Goal: Information Seeking & Learning: Learn about a topic

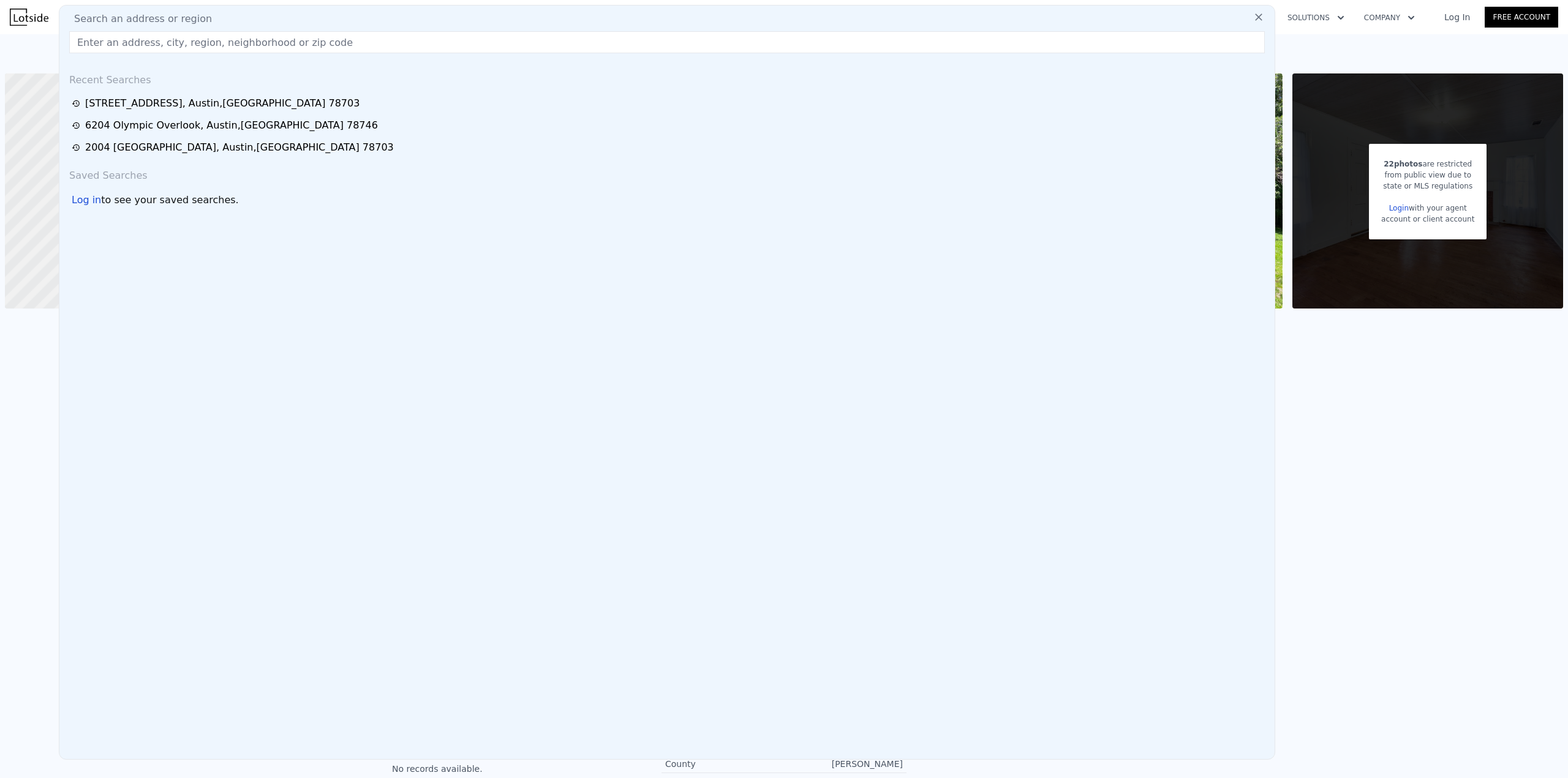
click at [174, 36] on input "text" at bounding box center [667, 42] width 1196 height 22
type input "MS442124CEFG-01"
click at [1255, 18] on icon at bounding box center [1259, 17] width 8 height 8
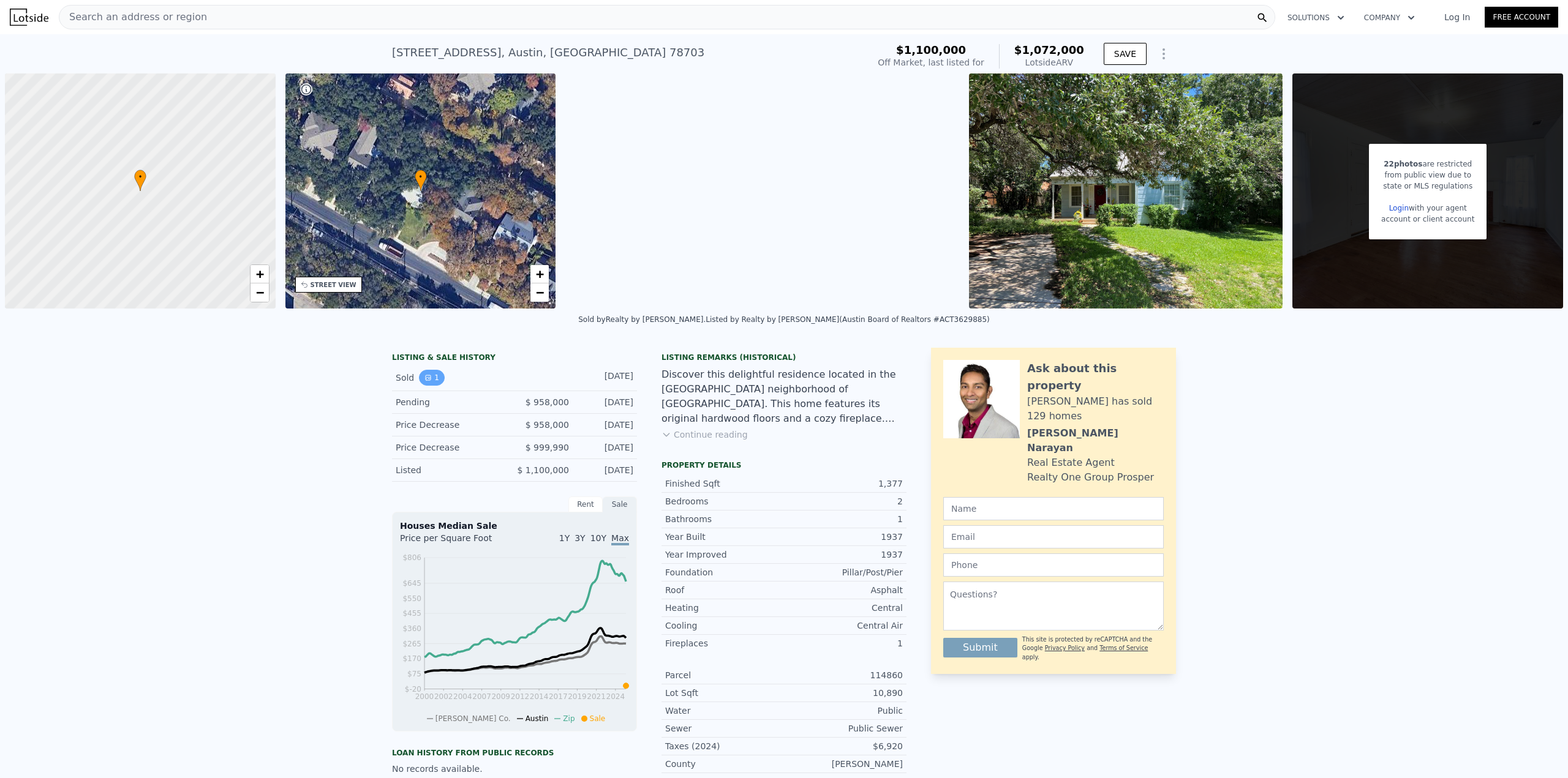
click at [424, 373] on button "1" at bounding box center [431, 377] width 25 height 16
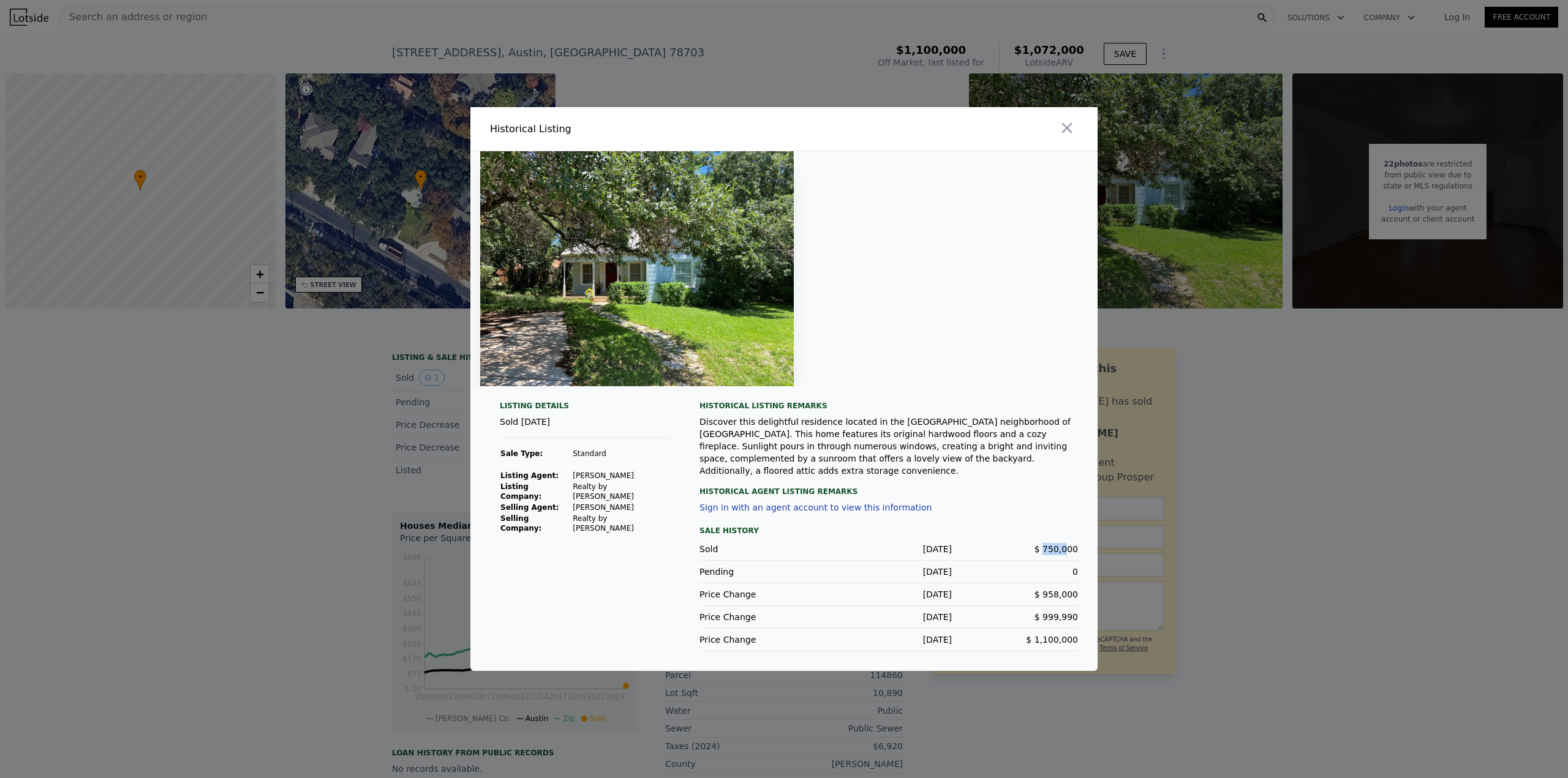
drag, startPoint x: 1069, startPoint y: 542, endPoint x: 1047, endPoint y: 541, distance: 22.0
click at [1047, 544] on span "$ 750,000" at bounding box center [1056, 549] width 43 height 10
click at [966, 467] on div "Discover this delightful residence located in the [GEOGRAPHIC_DATA] neighborhoo…" at bounding box center [889, 446] width 379 height 61
click at [1067, 133] on icon "button" at bounding box center [1067, 128] width 10 height 10
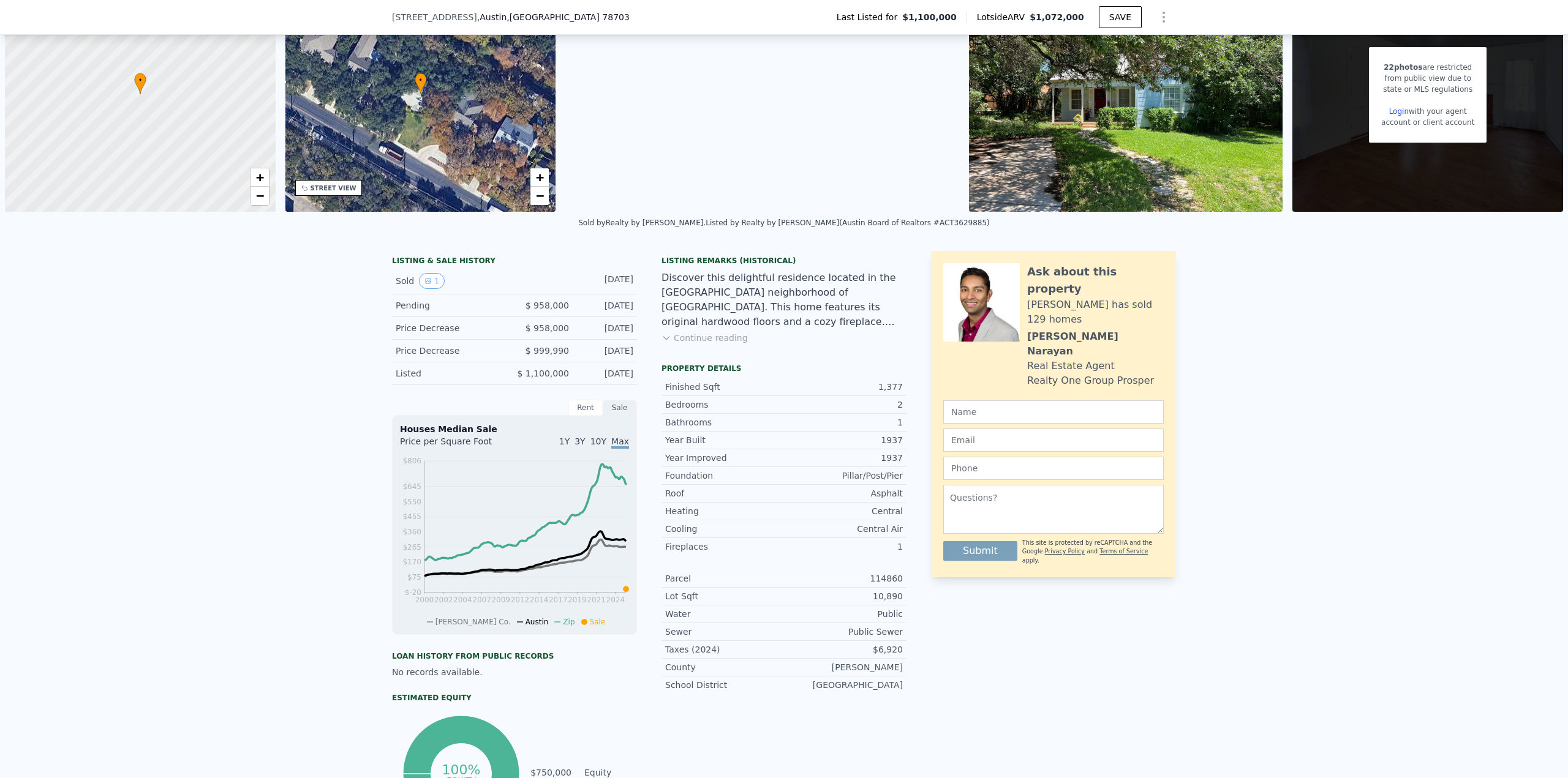
scroll to position [4, 0]
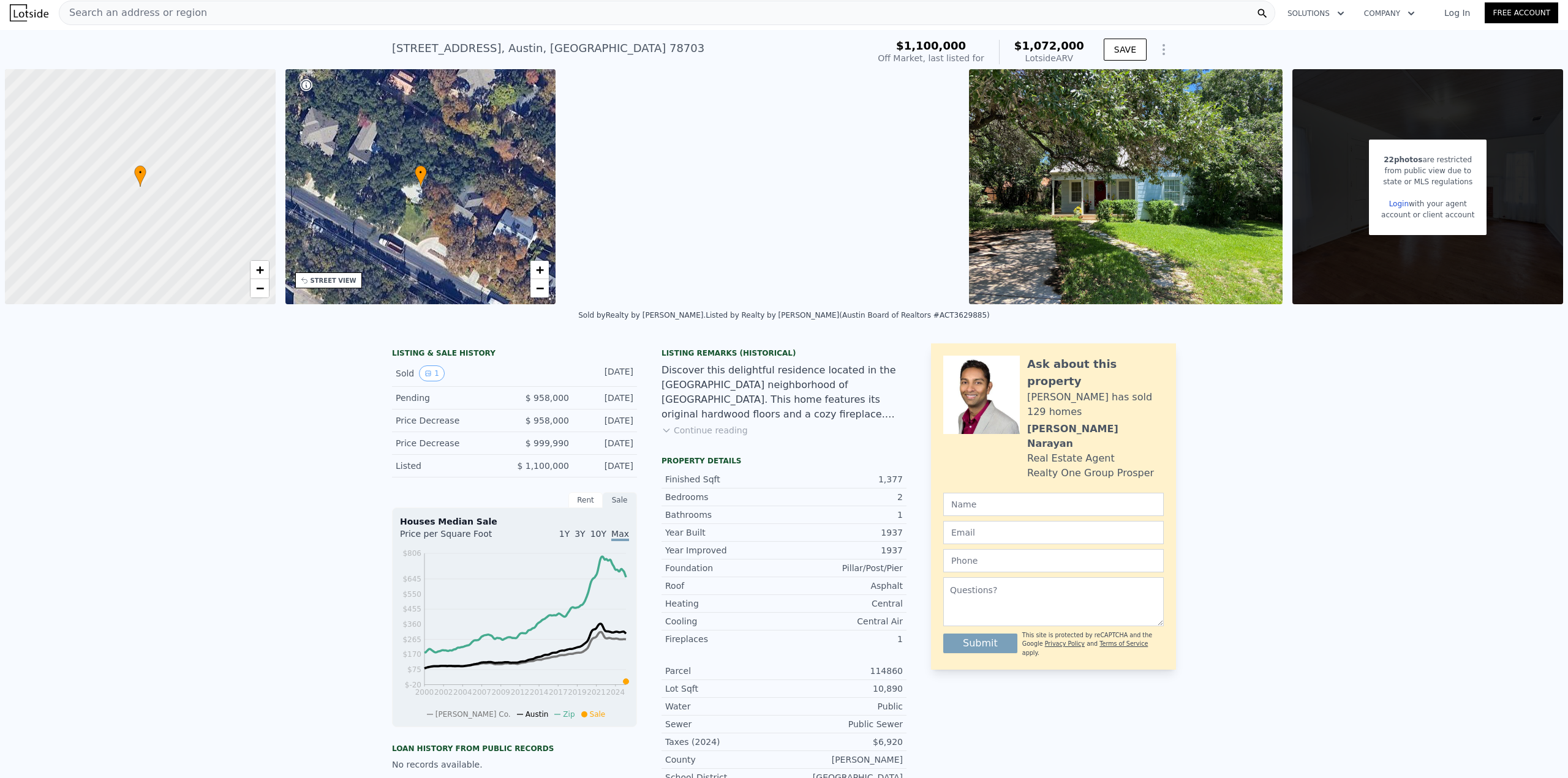
click at [319, 18] on div "Search an address or region" at bounding box center [667, 13] width 1216 height 25
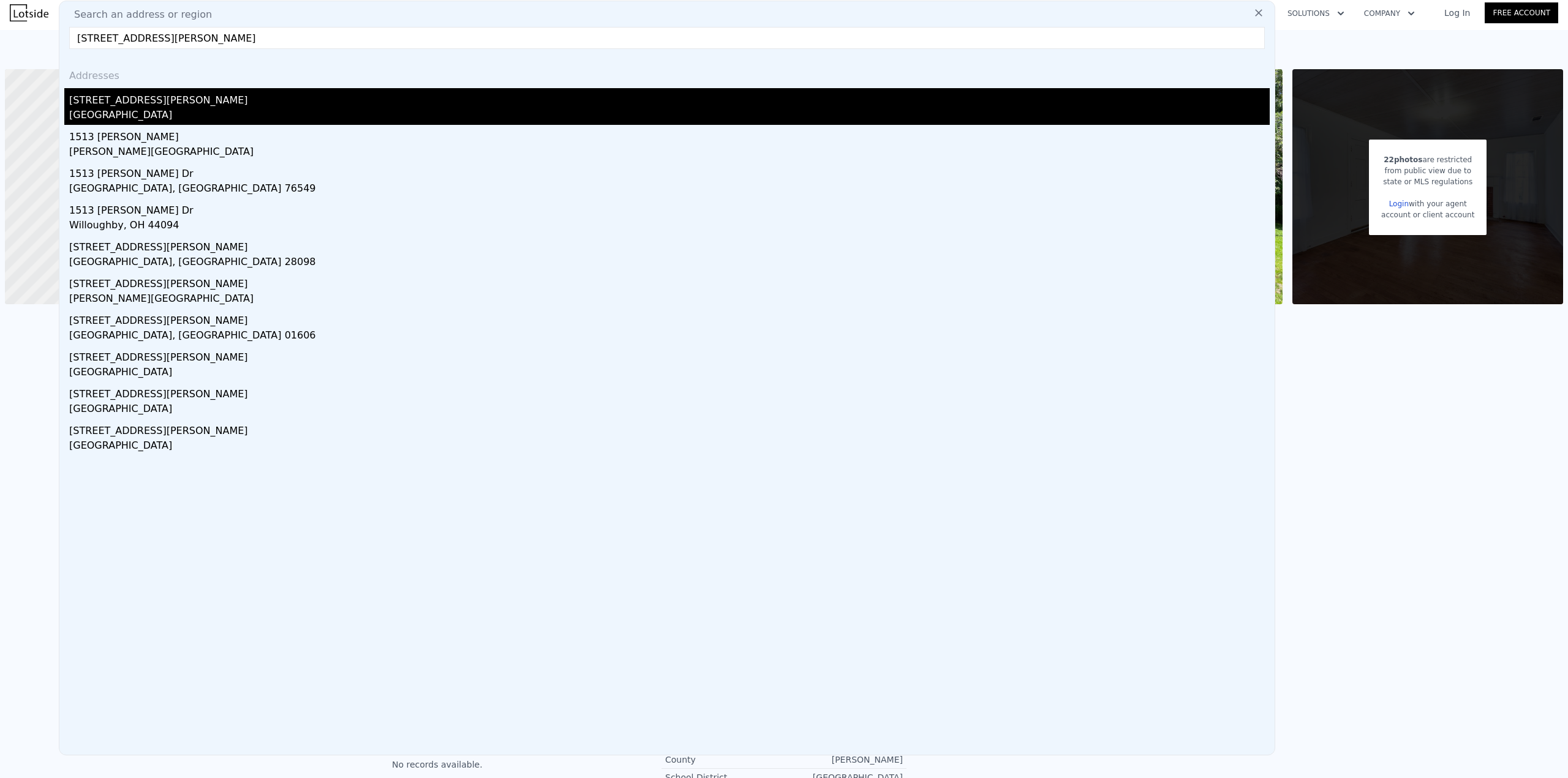
type input "[STREET_ADDRESS][PERSON_NAME]"
click at [140, 109] on div "[GEOGRAPHIC_DATA]" at bounding box center [669, 116] width 1200 height 17
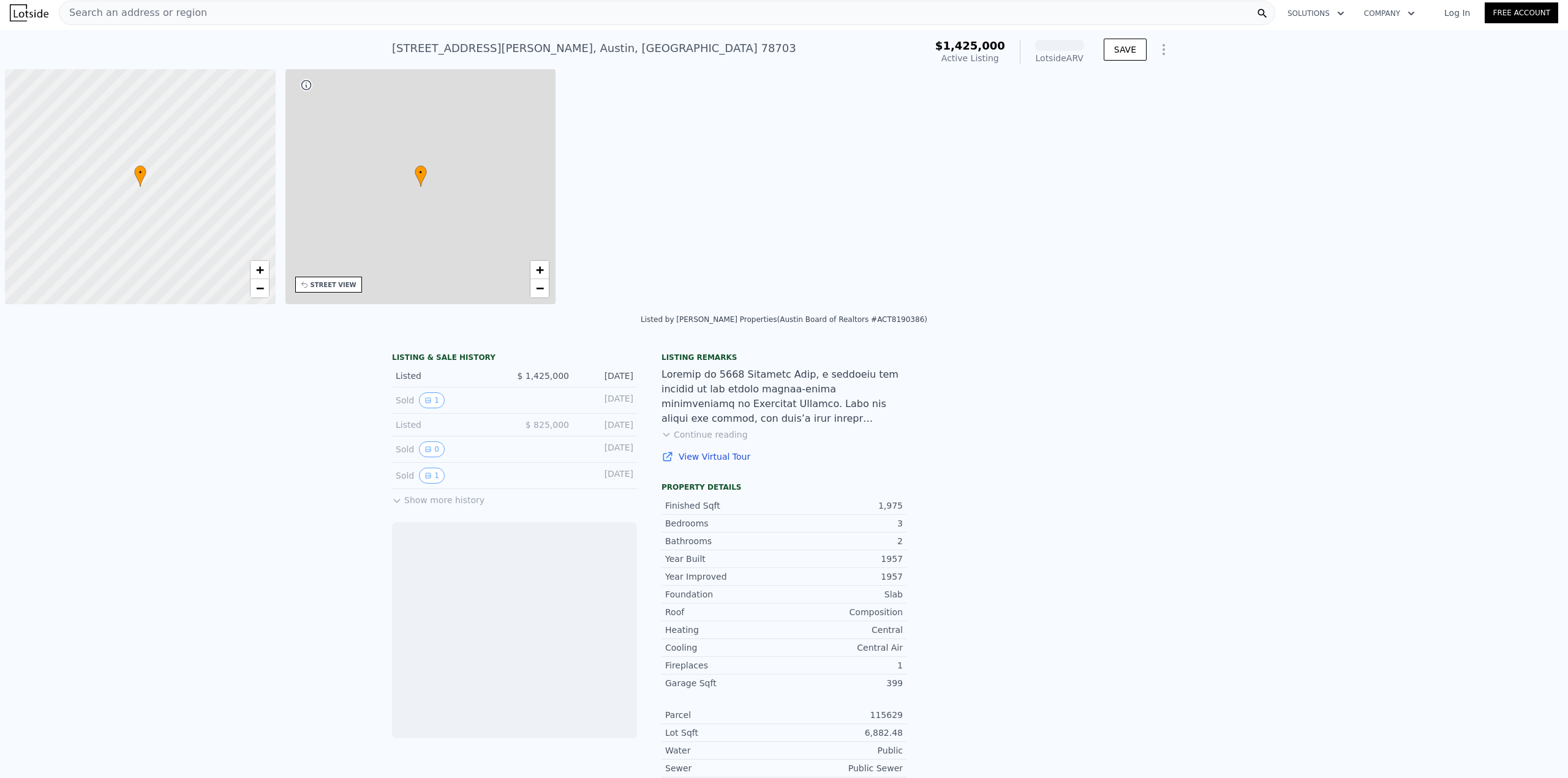
scroll to position [0, 5]
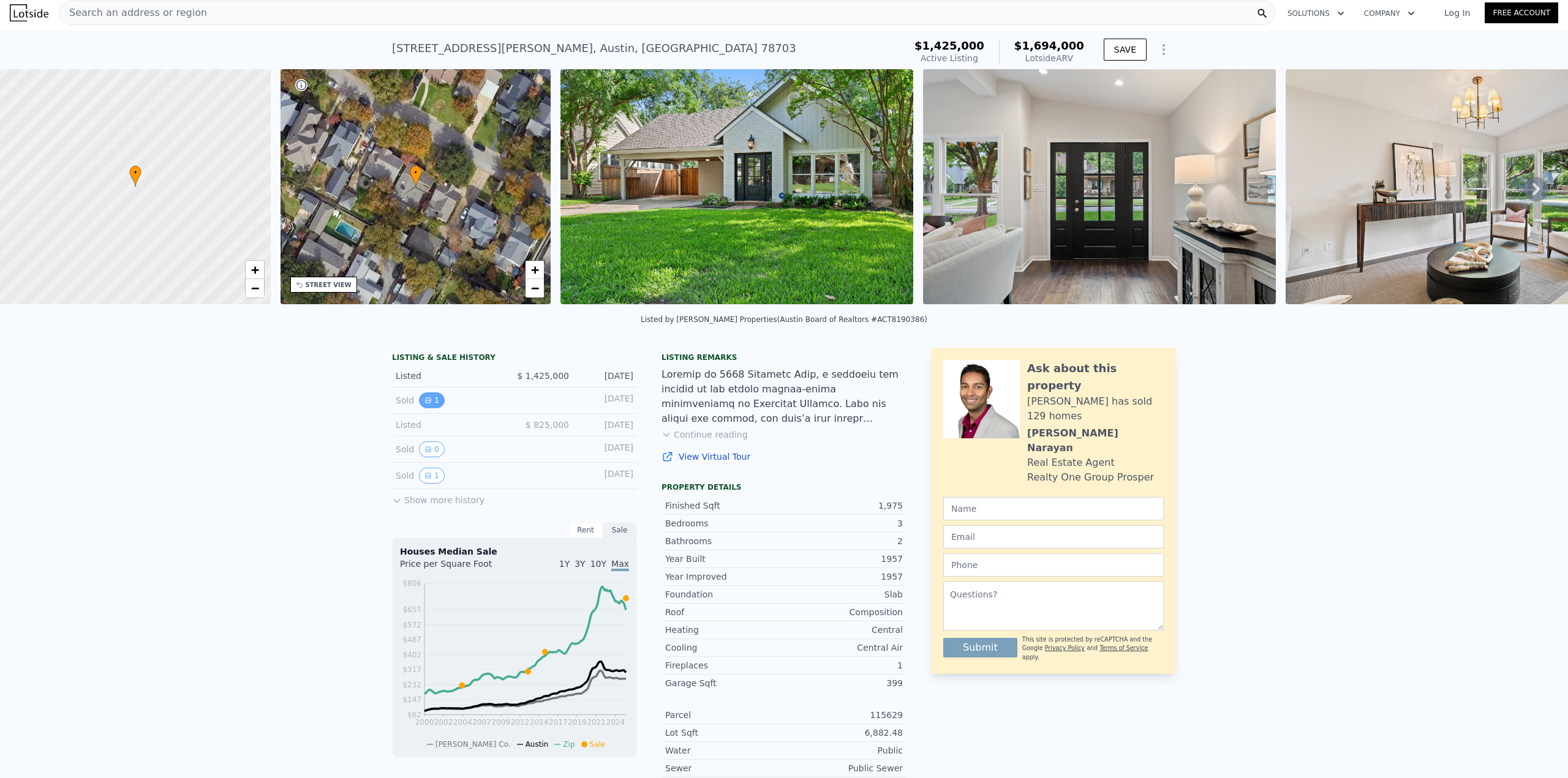
click at [428, 408] on button "1" at bounding box center [431, 400] width 25 height 16
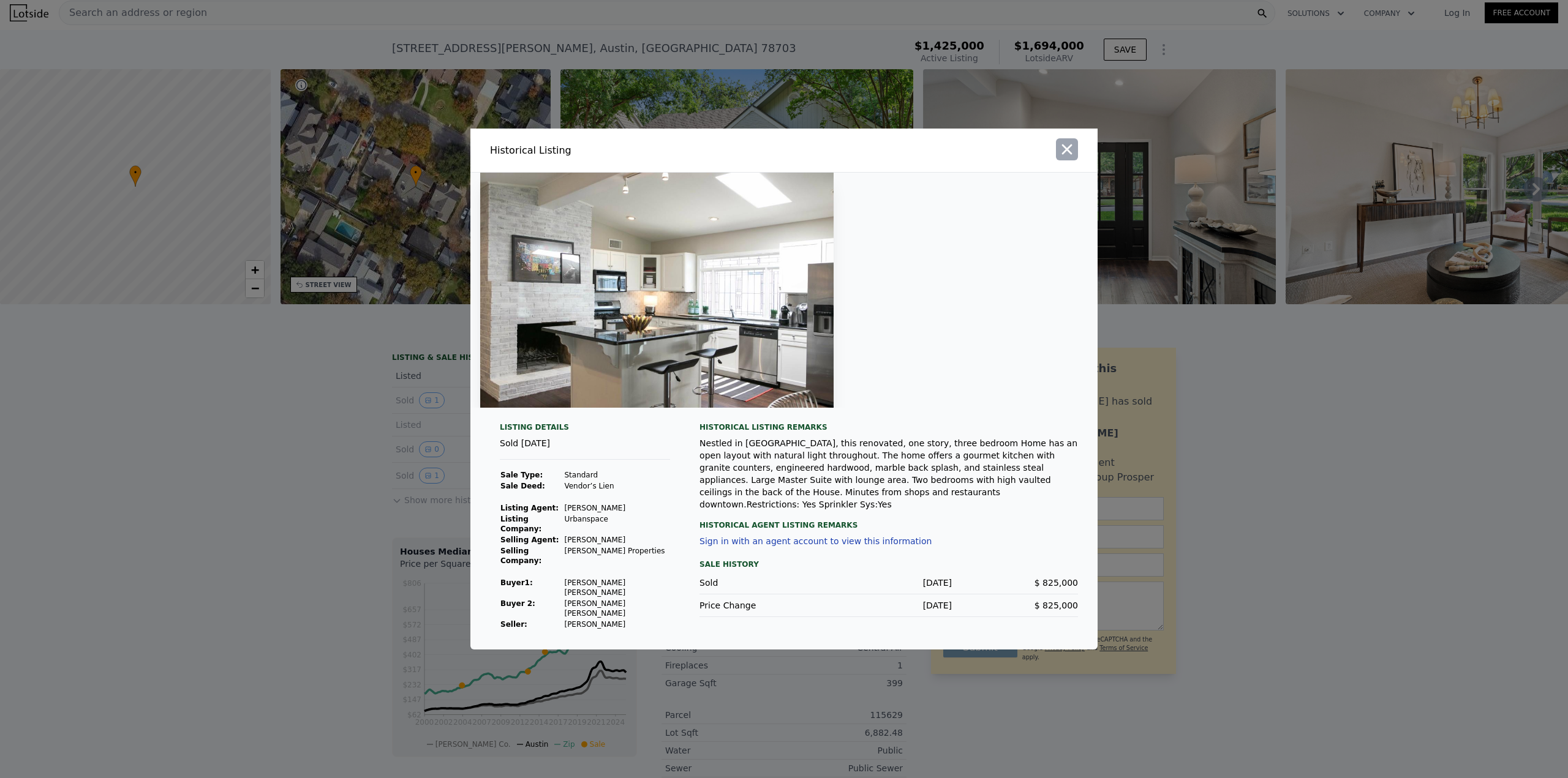
click at [1065, 158] on icon "button" at bounding box center [1067, 149] width 17 height 17
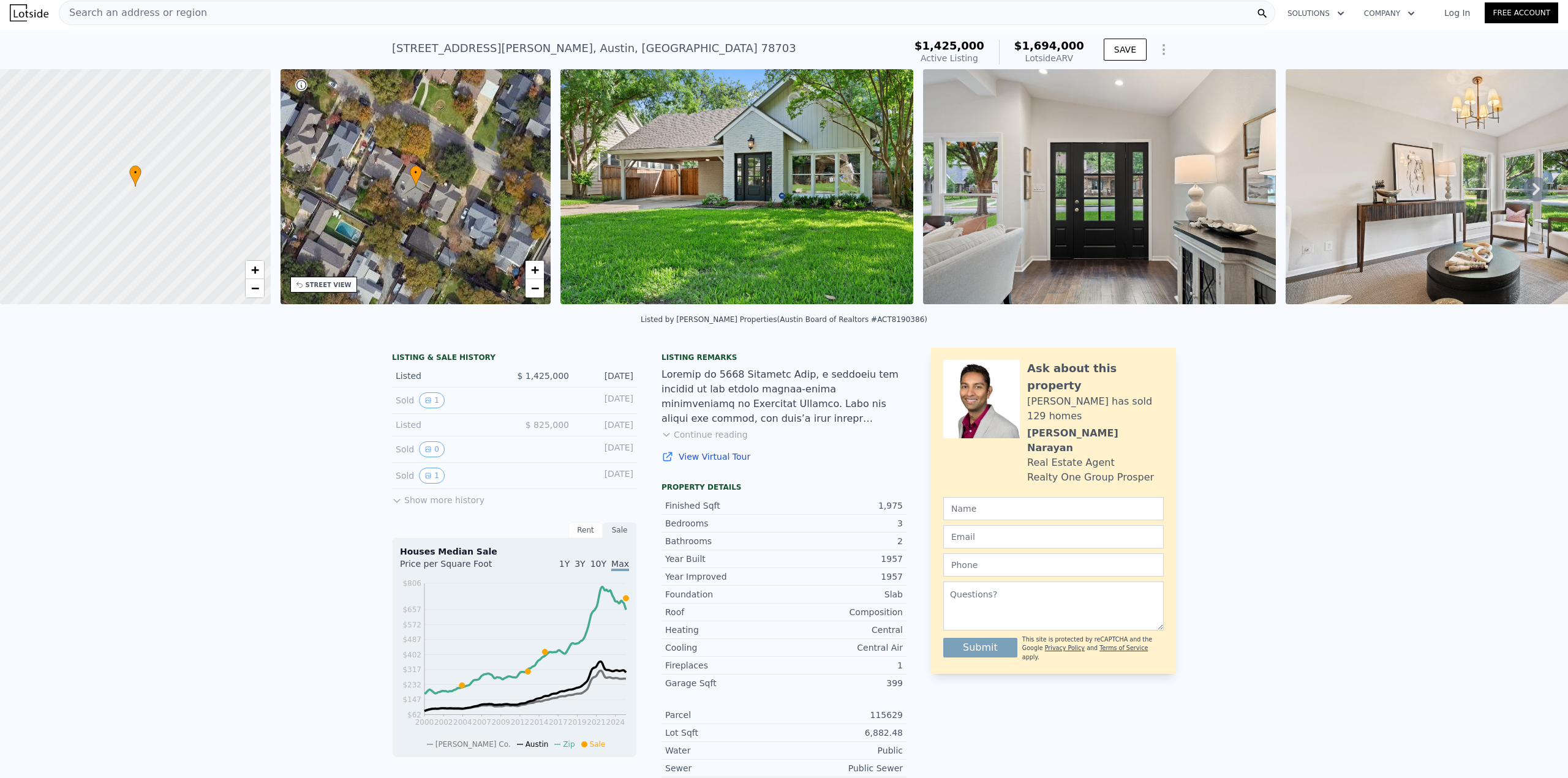
drag, startPoint x: 1073, startPoint y: 60, endPoint x: 1032, endPoint y: 59, distance: 41.0
click at [1032, 59] on div "Lotside ARV" at bounding box center [1049, 58] width 70 height 12
click at [761, 403] on div at bounding box center [784, 396] width 245 height 59
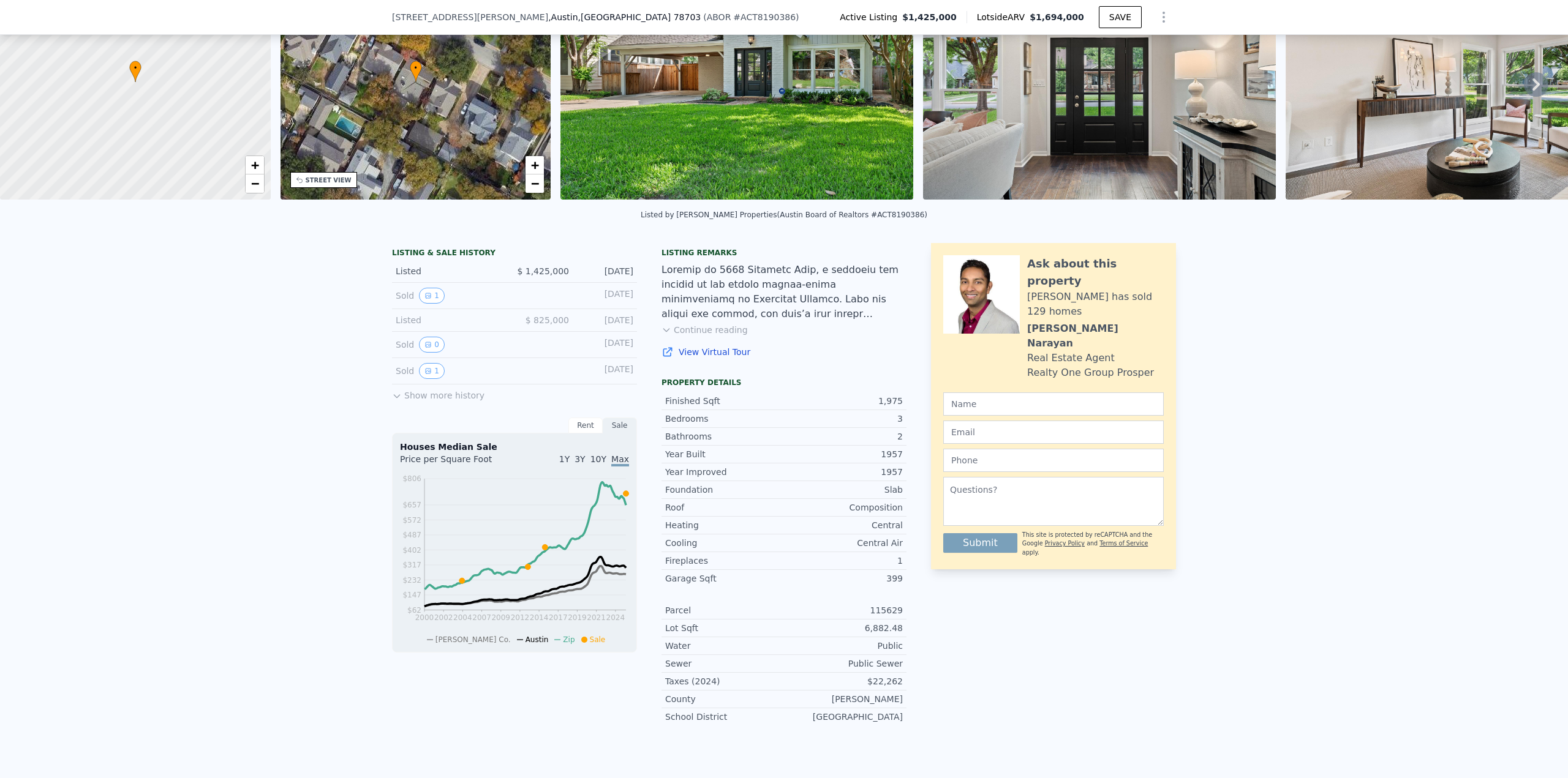
scroll to position [123, 0]
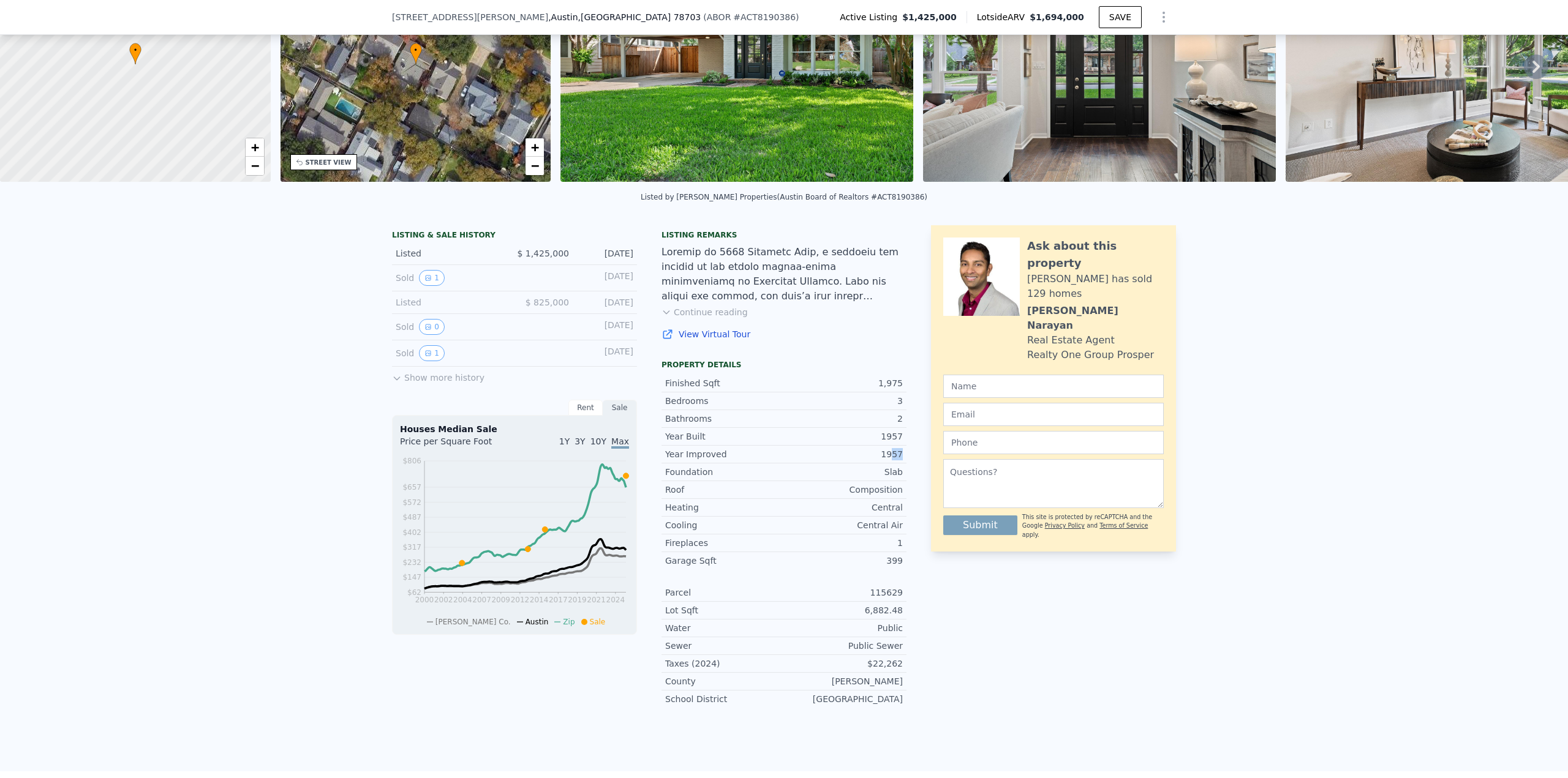
click at [889, 460] on div "1957" at bounding box center [843, 454] width 119 height 12
click at [914, 542] on div "LISTING & SALE HISTORY Listed $ 1,425,000 [DATE] Sold 1 [DATE] Listed $ 825,000…" at bounding box center [784, 471] width 784 height 492
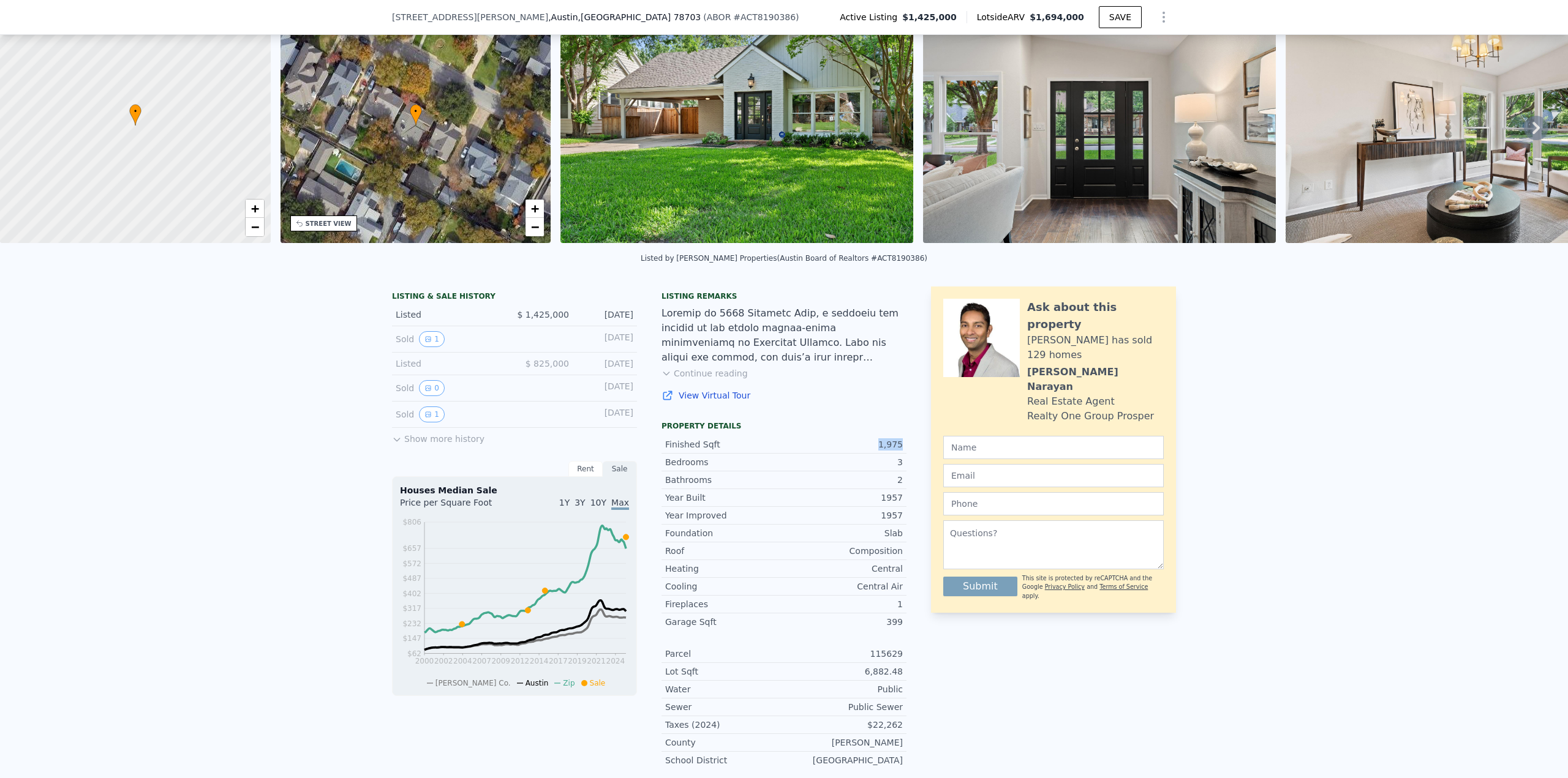
drag, startPoint x: 904, startPoint y: 450, endPoint x: 850, endPoint y: 456, distance: 54.3
click at [851, 455] on div "LISTING & SALE HISTORY Listed $ 1,425,000 [DATE] Sold 1 [DATE] Listed $ 825,000…" at bounding box center [784, 532] width 784 height 492
click at [867, 401] on link "View Virtual Tour" at bounding box center [784, 395] width 245 height 12
click at [189, 426] on div "LISTING & SALE HISTORY Listed $ 1,425,000 [DATE] Sold 1 [DATE] Listed $ 825,000…" at bounding box center [784, 554] width 1568 height 556
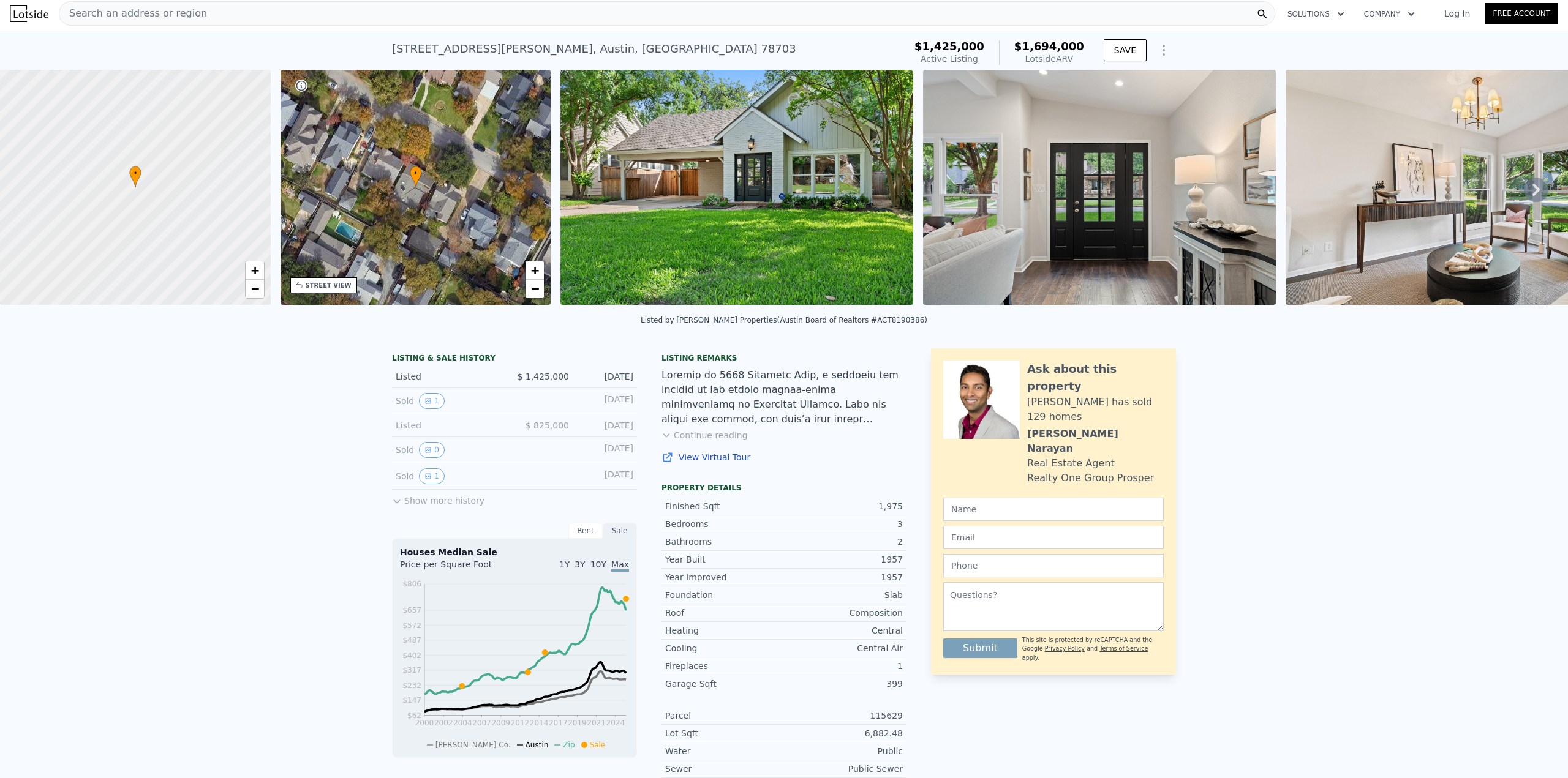
scroll to position [0, 0]
